Goal: Transaction & Acquisition: Purchase product/service

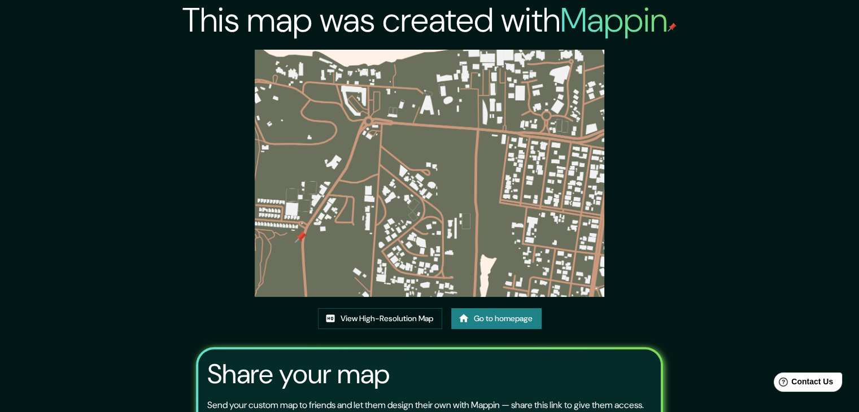
click at [508, 318] on link "Go to homepage" at bounding box center [496, 318] width 90 height 21
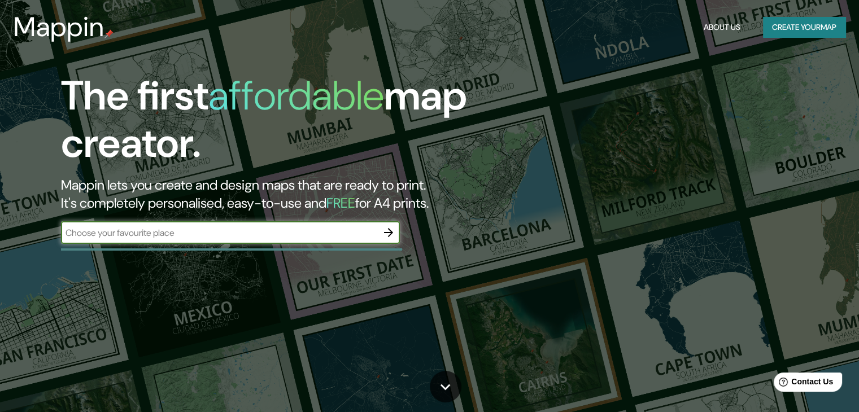
click at [307, 235] on input "text" at bounding box center [219, 232] width 316 height 13
type input "manta, [GEOGRAPHIC_DATA]"
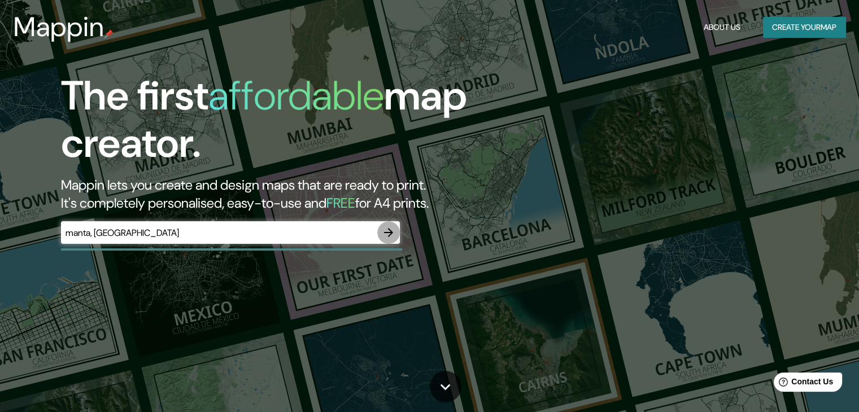
click at [399, 232] on button "button" at bounding box center [388, 232] width 23 height 23
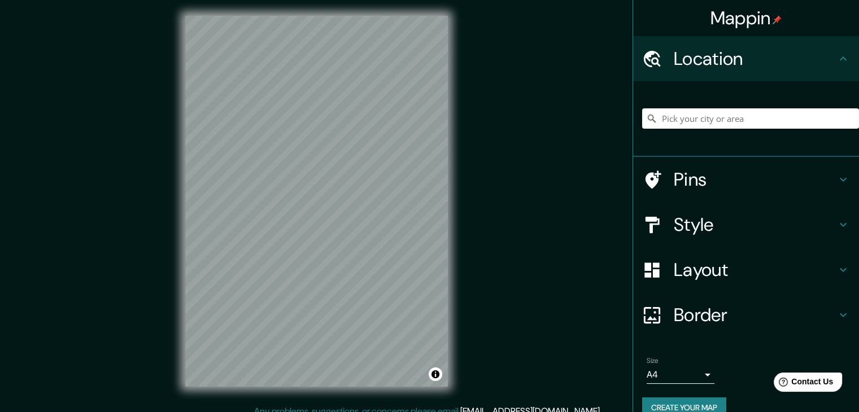
scroll to position [13, 0]
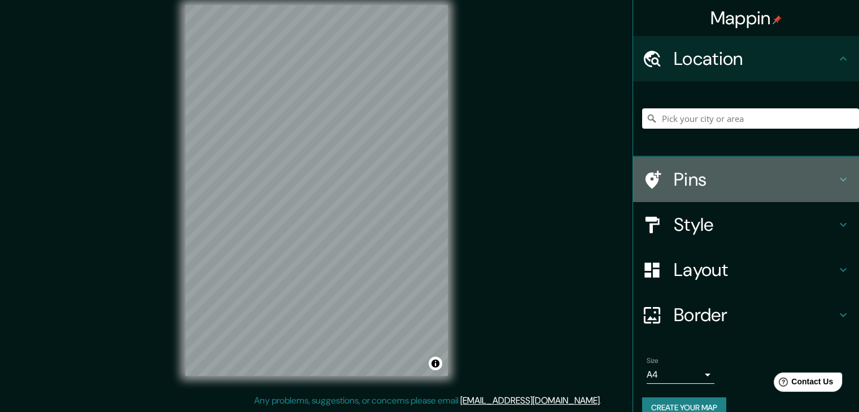
click at [695, 195] on div "Pins" at bounding box center [746, 179] width 226 height 45
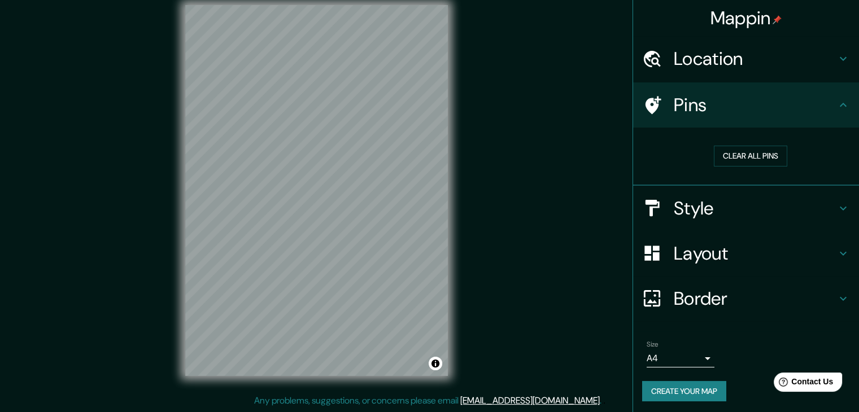
click at [674, 94] on h4 "Pins" at bounding box center [755, 105] width 163 height 23
click at [711, 217] on h4 "Style" at bounding box center [755, 208] width 163 height 23
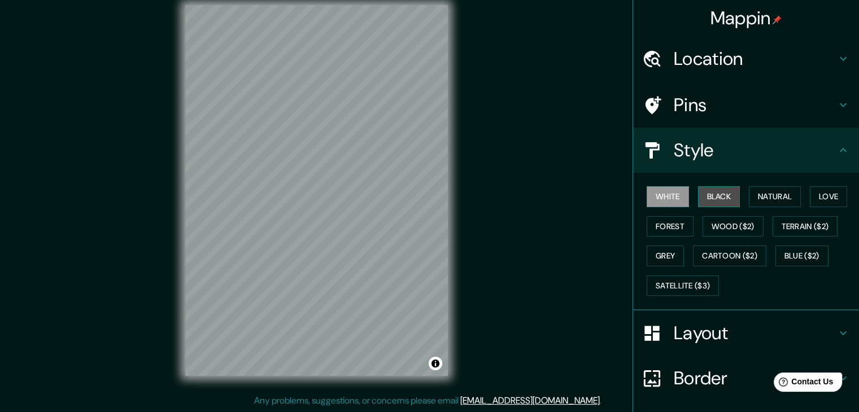
click at [718, 200] on button "Black" at bounding box center [719, 196] width 42 height 21
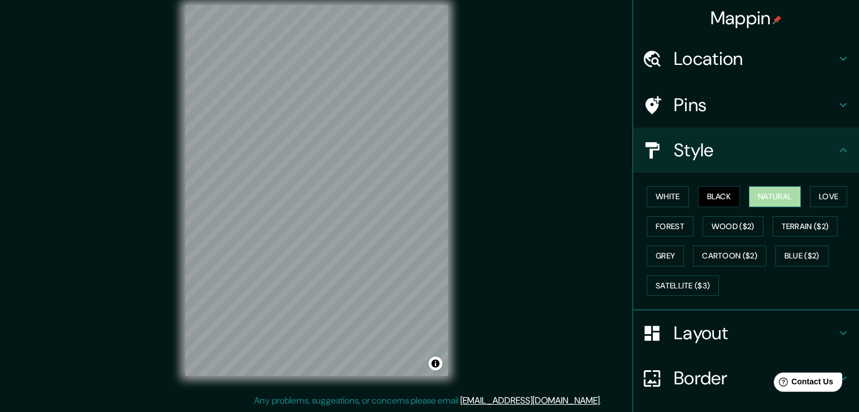
click at [777, 195] on button "Natural" at bounding box center [775, 196] width 52 height 21
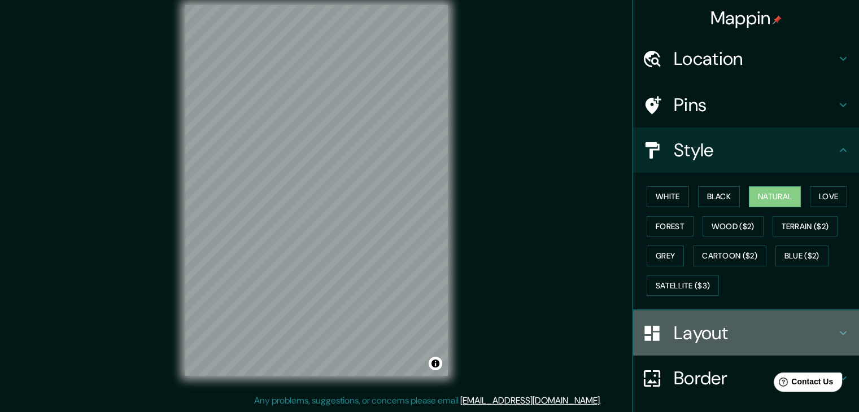
click at [705, 324] on h4 "Layout" at bounding box center [755, 333] width 163 height 23
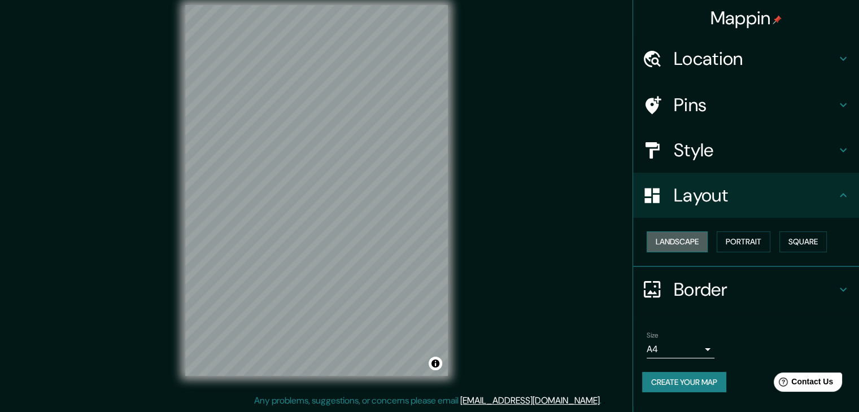
click at [674, 247] on button "Landscape" at bounding box center [677, 242] width 61 height 21
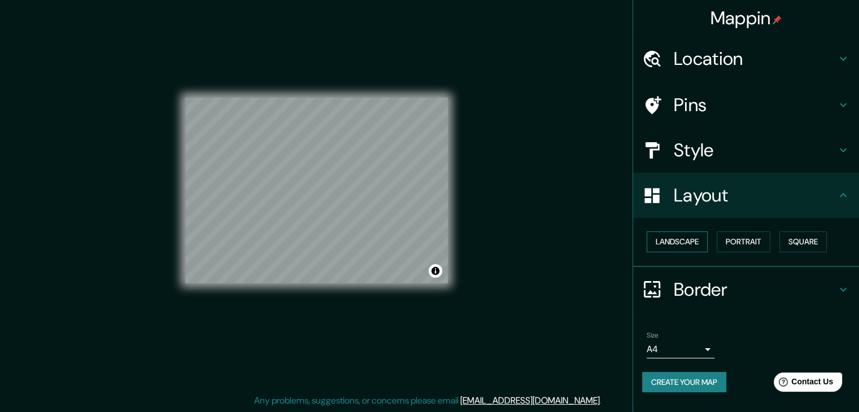
click at [674, 247] on button "Landscape" at bounding box center [677, 242] width 61 height 21
click at [800, 239] on button "Square" at bounding box center [802, 242] width 47 height 21
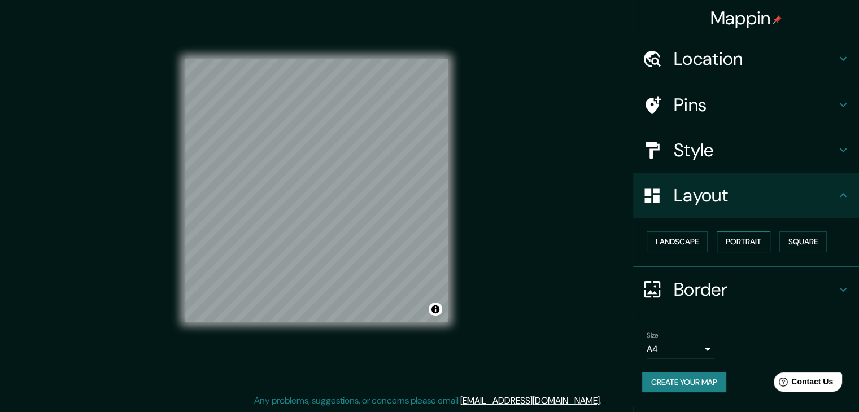
click at [720, 238] on button "Portrait" at bounding box center [744, 242] width 54 height 21
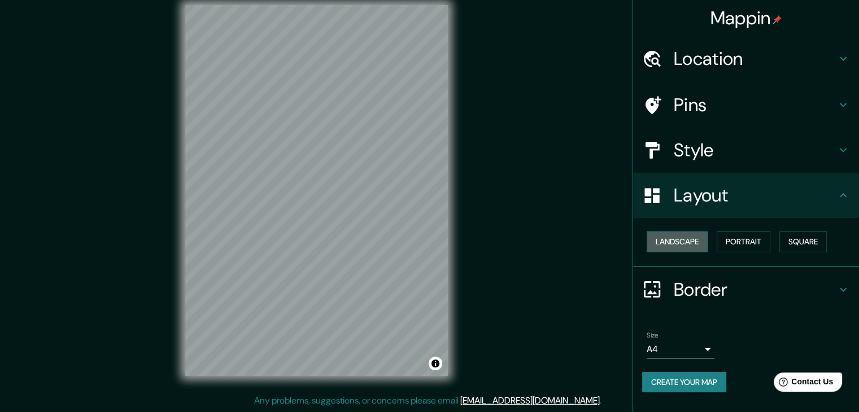
click at [680, 245] on button "Landscape" at bounding box center [677, 242] width 61 height 21
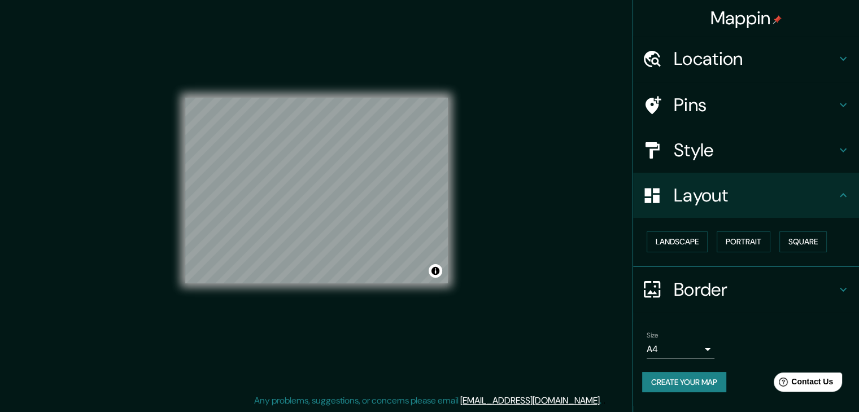
click at [714, 156] on h4 "Style" at bounding box center [755, 150] width 163 height 23
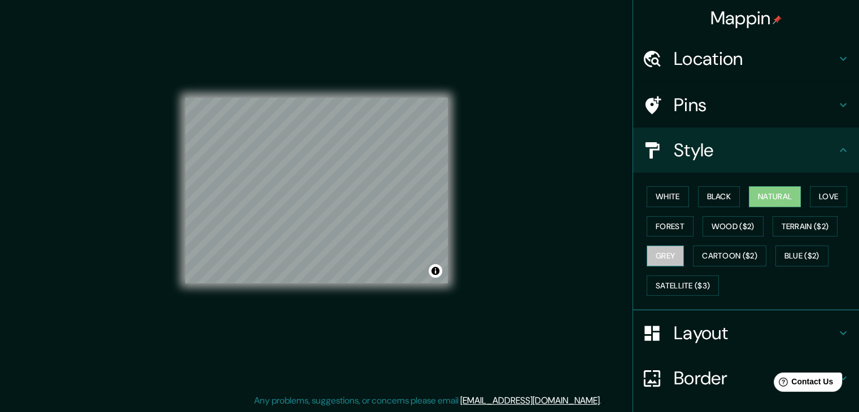
click at [664, 254] on button "Grey" at bounding box center [665, 256] width 37 height 21
click at [766, 200] on button "Natural" at bounding box center [775, 196] width 52 height 21
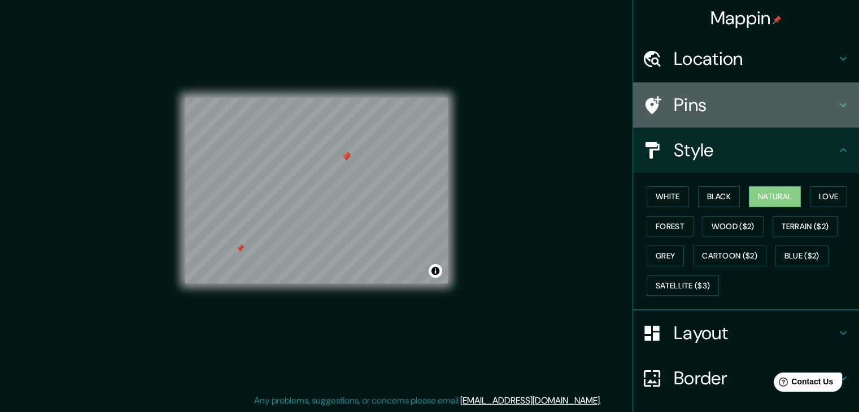
click at [674, 111] on h4 "Pins" at bounding box center [755, 105] width 163 height 23
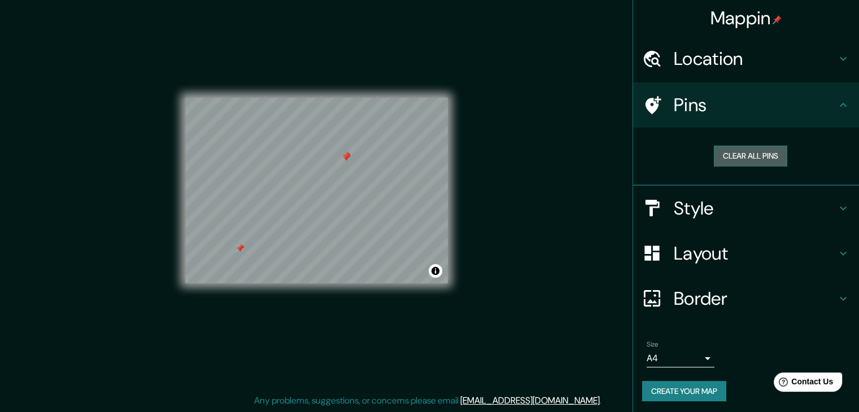
click at [770, 160] on button "Clear all pins" at bounding box center [750, 156] width 73 height 21
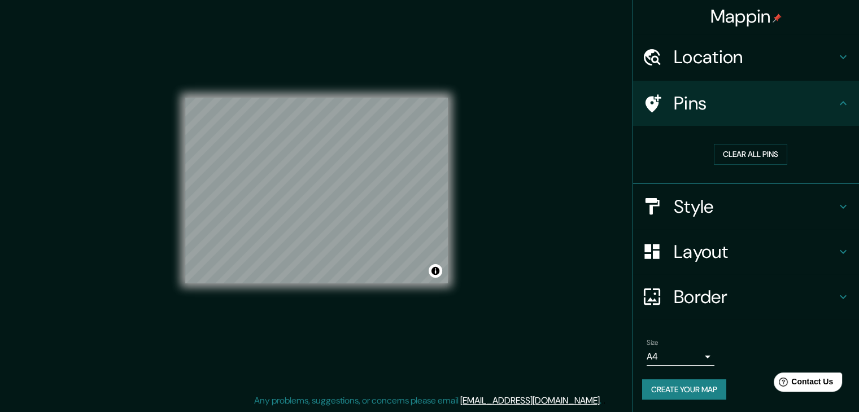
scroll to position [2, 0]
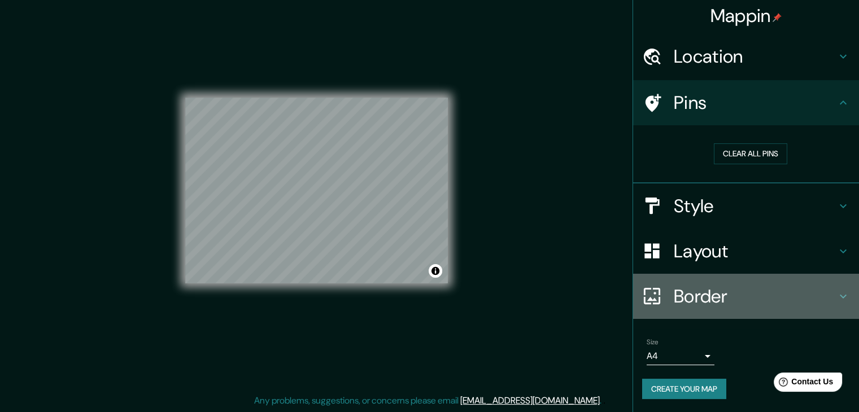
click at [724, 275] on div "Border" at bounding box center [746, 296] width 226 height 45
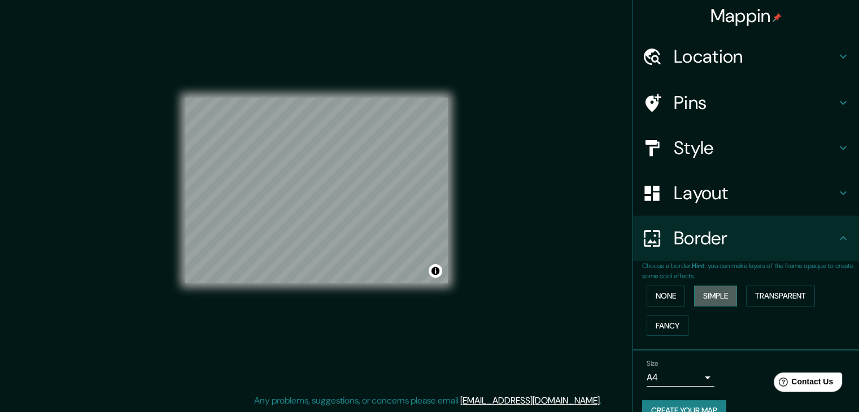
click at [700, 297] on button "Simple" at bounding box center [715, 296] width 43 height 21
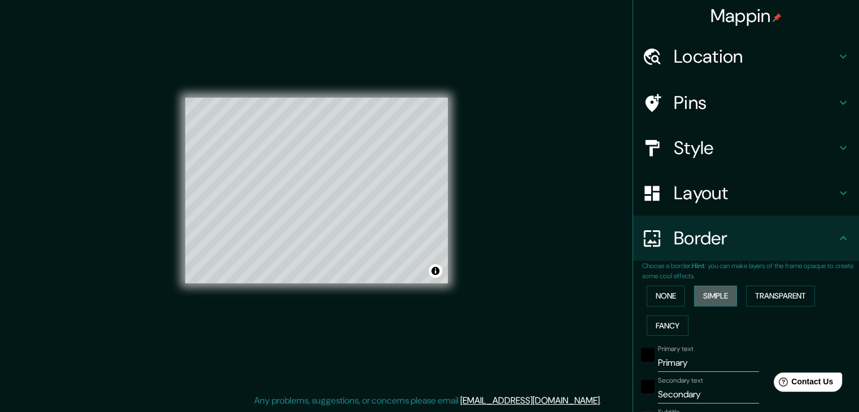
click at [700, 296] on button "Simple" at bounding box center [715, 296] width 43 height 21
type input "37"
click at [669, 291] on button "None" at bounding box center [666, 296] width 38 height 21
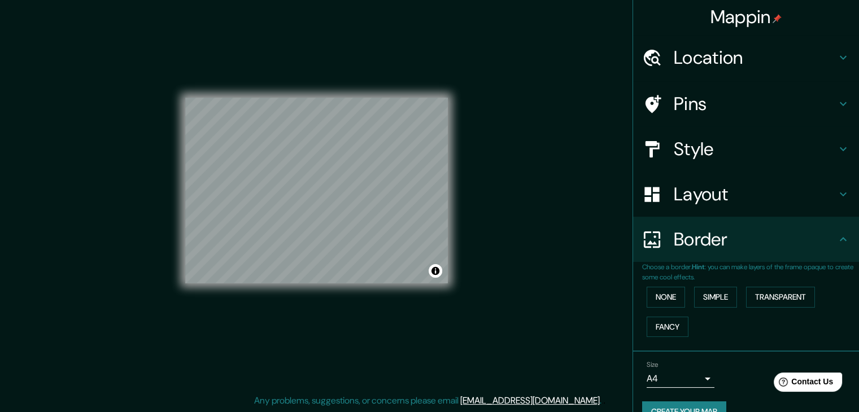
scroll to position [0, 0]
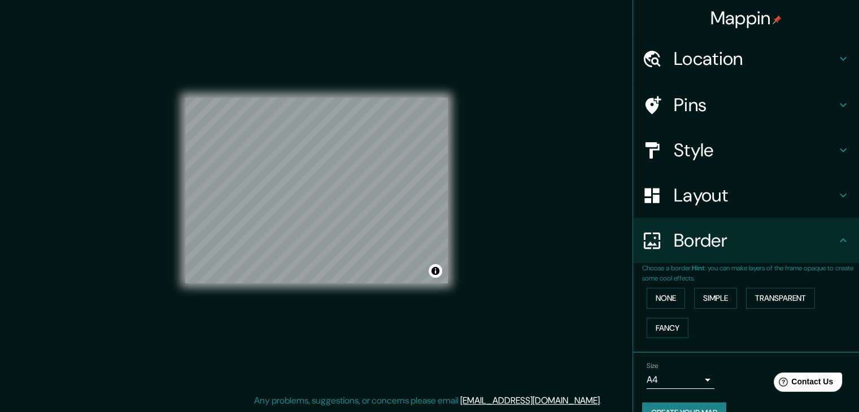
click at [712, 159] on h4 "Style" at bounding box center [755, 150] width 163 height 23
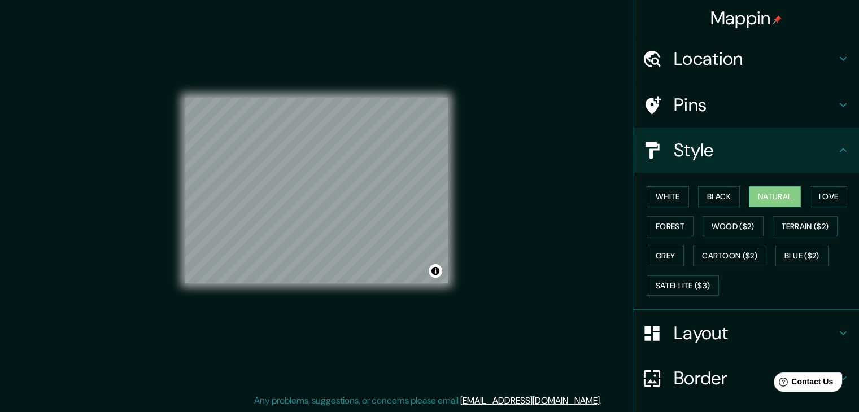
click at [712, 161] on div "Style" at bounding box center [746, 150] width 226 height 45
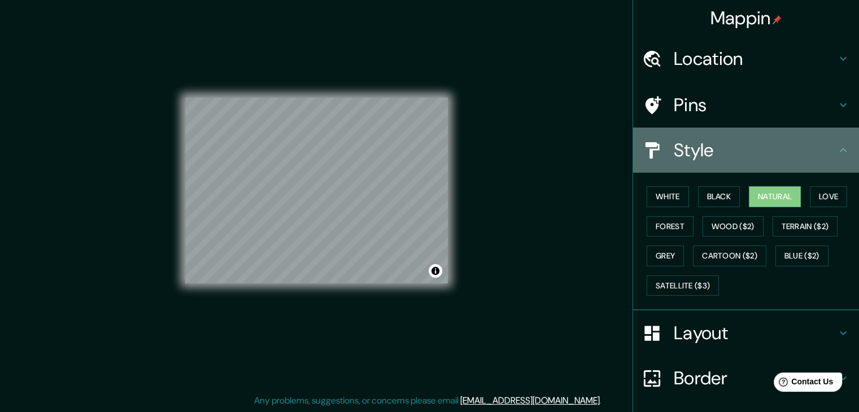
click at [712, 161] on div "Style" at bounding box center [746, 150] width 226 height 45
